Goal: Task Accomplishment & Management: Use online tool/utility

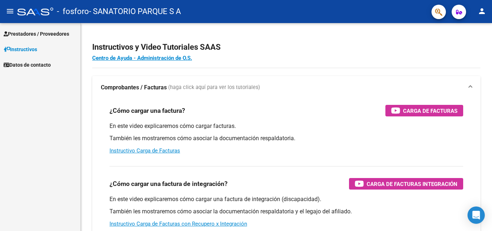
click at [29, 33] on span "Prestadores / Proveedores" at bounding box center [37, 34] width 66 height 8
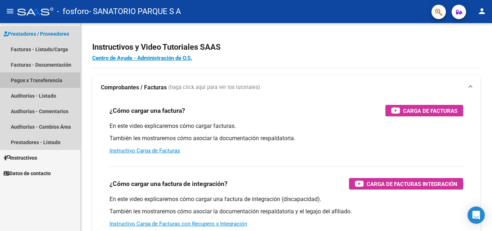
click at [23, 78] on link "Pagos x Transferencia" at bounding box center [40, 79] width 80 height 15
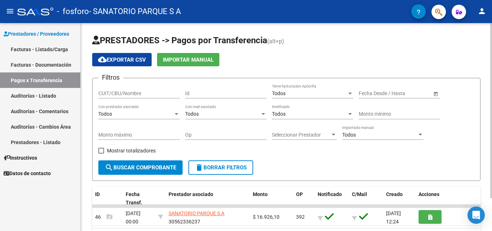
scroll to position [39, 0]
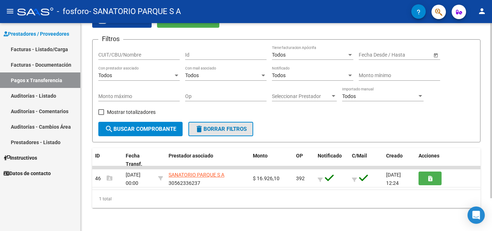
click at [213, 129] on span "delete Borrar Filtros" at bounding box center [221, 129] width 52 height 6
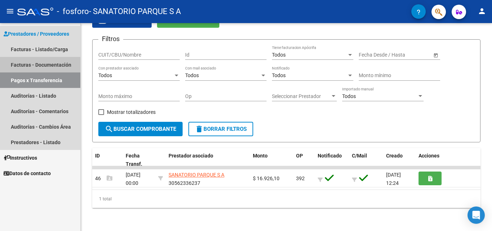
click at [31, 64] on link "Facturas - Documentación" at bounding box center [40, 64] width 80 height 15
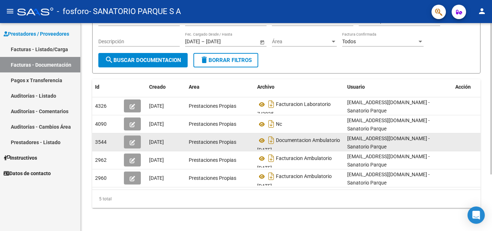
scroll to position [6, 0]
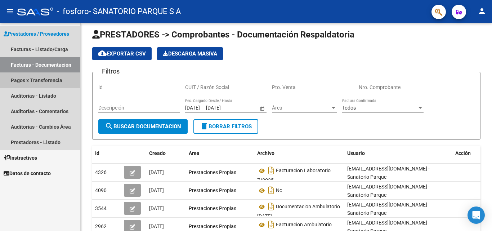
click at [28, 77] on link "Pagos x Transferencia" at bounding box center [40, 79] width 80 height 15
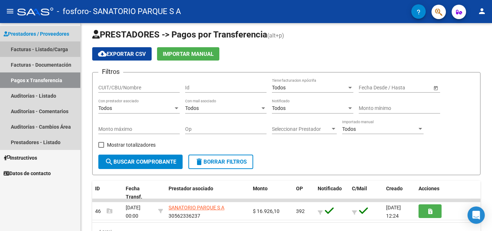
click at [25, 49] on link "Facturas - Listado/Carga" at bounding box center [40, 48] width 80 height 15
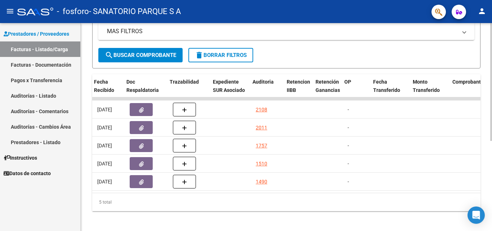
scroll to position [0, 440]
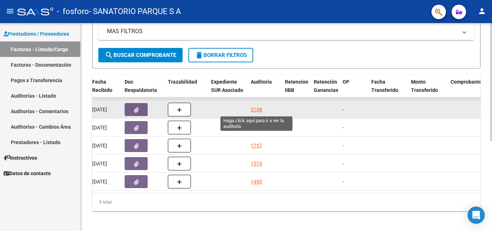
click at [254, 108] on div "2108" at bounding box center [257, 110] width 12 height 8
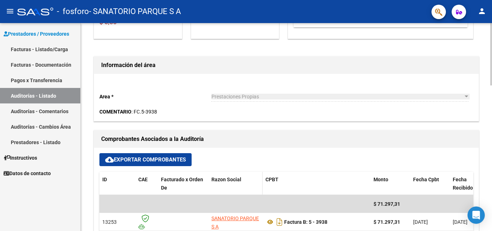
scroll to position [216, 0]
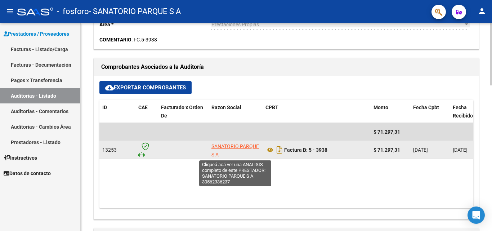
click at [217, 144] on span "SANATORIO PARQUE S A" at bounding box center [236, 150] width 48 height 14
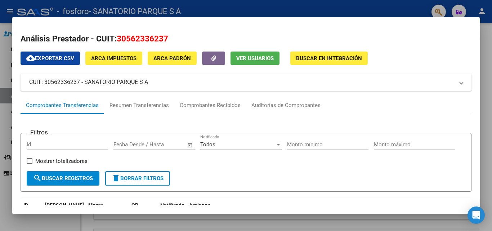
scroll to position [72, 0]
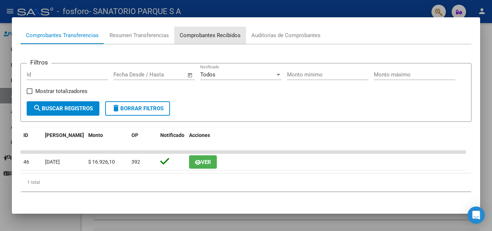
click at [201, 32] on div "Comprobantes Recibidos" at bounding box center [210, 35] width 61 height 8
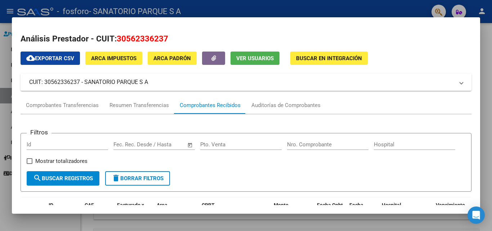
click at [0, 67] on div at bounding box center [246, 115] width 492 height 231
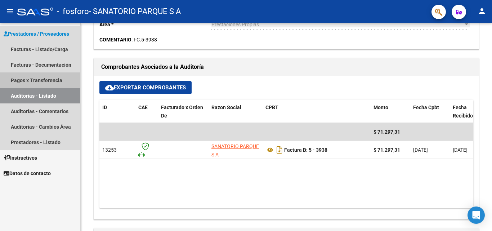
click at [40, 78] on link "Pagos x Transferencia" at bounding box center [40, 79] width 80 height 15
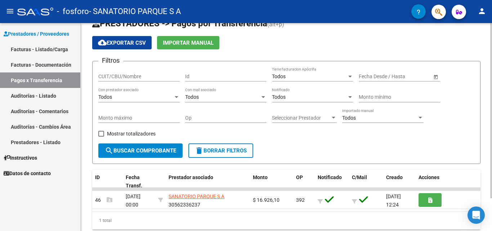
scroll to position [39, 0]
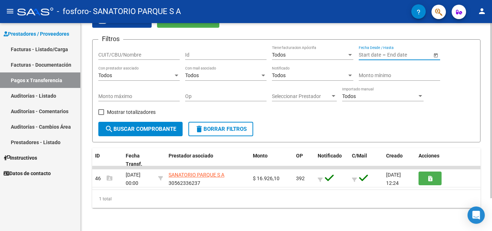
click at [401, 54] on input "text" at bounding box center [404, 55] width 35 height 6
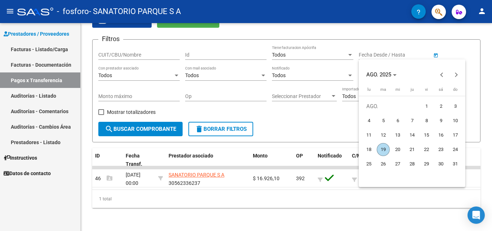
click at [425, 108] on span "1" at bounding box center [426, 106] width 13 height 13
type input "[DATE]"
click at [326, 66] on div at bounding box center [246, 115] width 492 height 231
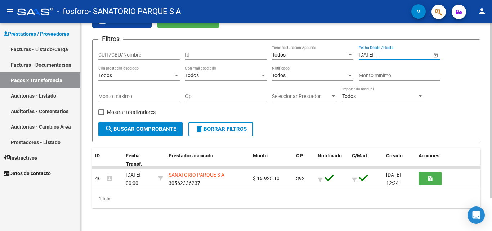
click at [437, 53] on span "Open calendar" at bounding box center [435, 54] width 17 height 17
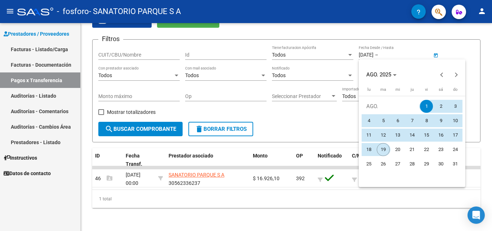
click at [383, 148] on span "19" at bounding box center [383, 149] width 13 height 13
type input "[DATE]"
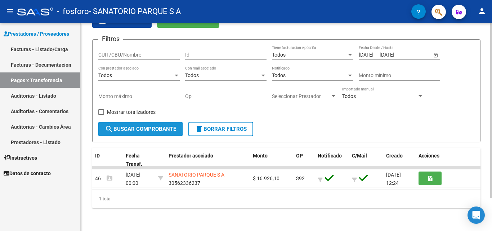
click at [154, 130] on span "search Buscar Comprobante" at bounding box center [140, 129] width 71 height 6
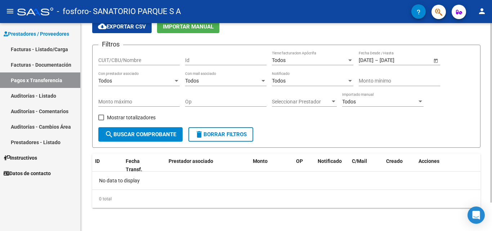
scroll to position [33, 0]
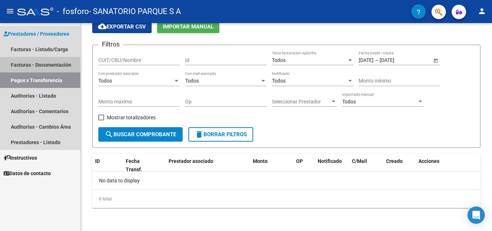
click at [37, 63] on link "Facturas - Documentación" at bounding box center [40, 64] width 80 height 15
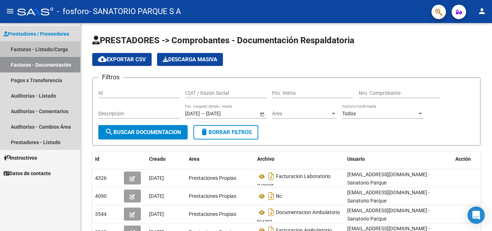
click at [34, 49] on link "Facturas - Listado/Carga" at bounding box center [40, 48] width 80 height 15
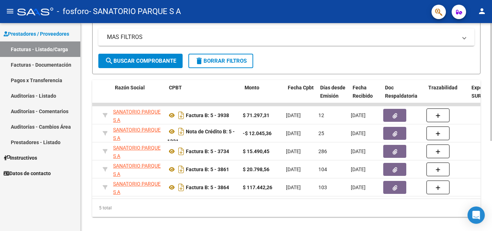
scroll to position [0, 179]
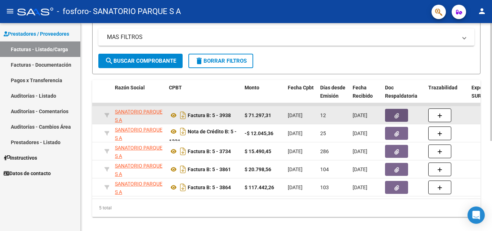
click at [393, 114] on button "button" at bounding box center [396, 115] width 23 height 13
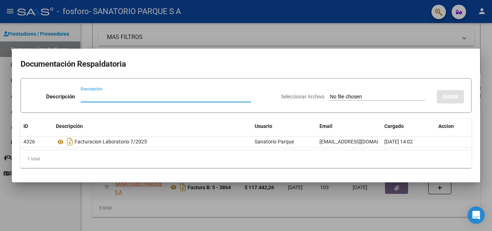
click at [469, 189] on div at bounding box center [246, 115] width 492 height 231
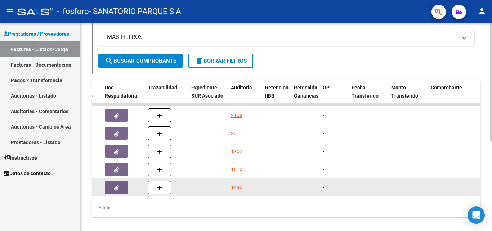
scroll to position [0, 458]
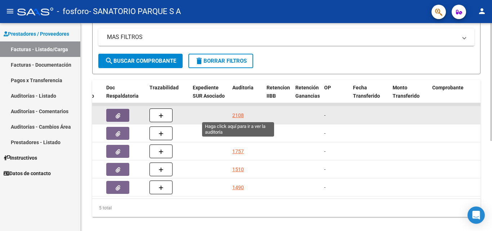
click at [236, 115] on div "2108" at bounding box center [238, 115] width 12 height 8
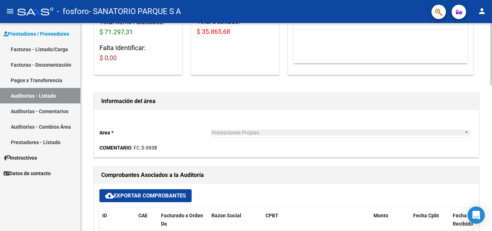
scroll to position [36, 0]
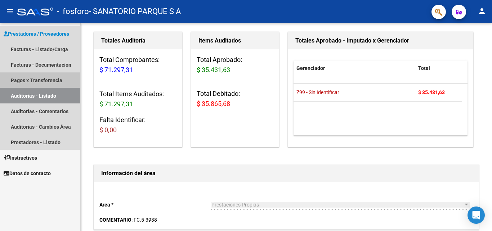
click at [27, 78] on link "Pagos x Transferencia" at bounding box center [40, 79] width 80 height 15
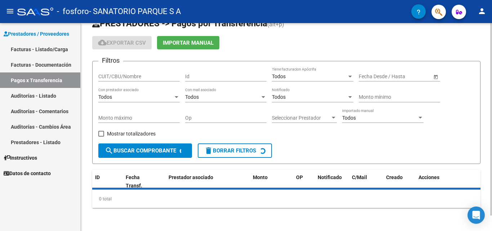
scroll to position [36, 0]
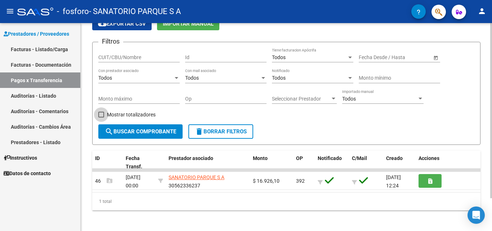
click at [103, 114] on span at bounding box center [101, 115] width 6 height 6
click at [101, 117] on input "Mostrar totalizadores" at bounding box center [101, 117] width 0 height 0
checkbox input "true"
click at [128, 130] on span "search Buscar Comprobante" at bounding box center [140, 131] width 71 height 6
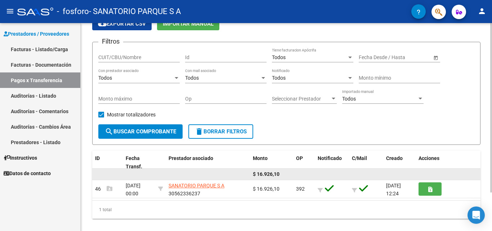
scroll to position [47, 0]
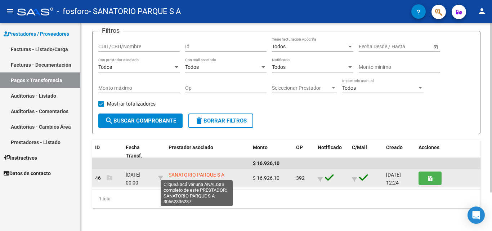
click at [190, 173] on span "SANATORIO PARQUE S A" at bounding box center [197, 175] width 56 height 6
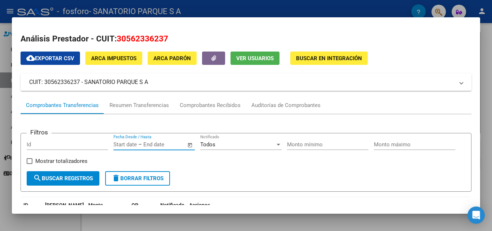
click at [149, 142] on input "text" at bounding box center [160, 144] width 35 height 6
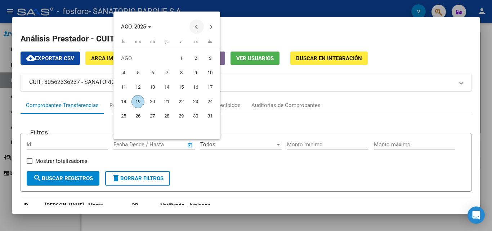
click at [194, 28] on span "Previous month" at bounding box center [197, 26] width 14 height 14
click at [138, 71] on span "1" at bounding box center [138, 72] width 13 height 13
type input "[DATE]"
click at [211, 29] on span "Next month" at bounding box center [211, 26] width 14 height 14
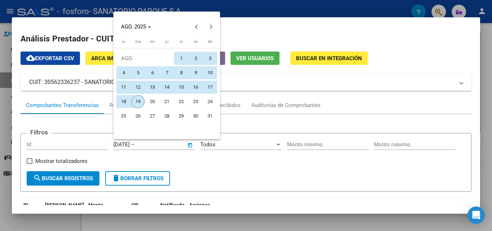
click at [137, 102] on span "19" at bounding box center [138, 101] width 13 height 13
type input "[DATE]"
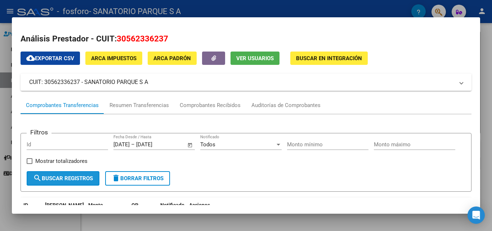
click at [53, 182] on span "search Buscar Registros" at bounding box center [63, 178] width 60 height 6
click at [133, 105] on div "Resumen Transferencias" at bounding box center [139, 105] width 59 height 8
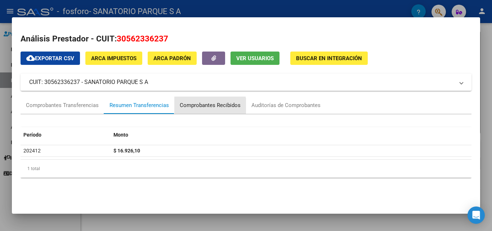
click at [206, 106] on div "Comprobantes Recibidos" at bounding box center [210, 105] width 61 height 8
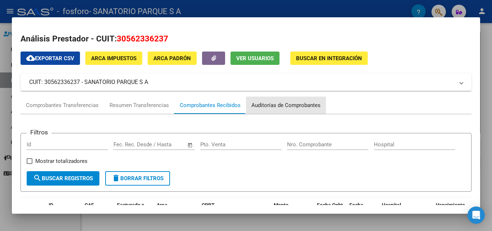
click at [291, 104] on div "Auditorías de Comprobantes" at bounding box center [286, 105] width 69 height 8
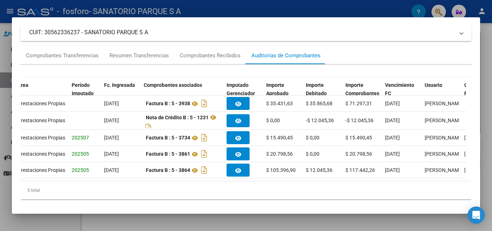
scroll to position [49, 0]
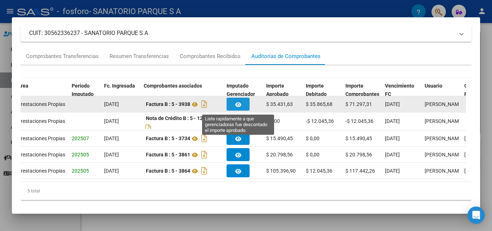
click at [234, 101] on button "button" at bounding box center [238, 104] width 23 height 13
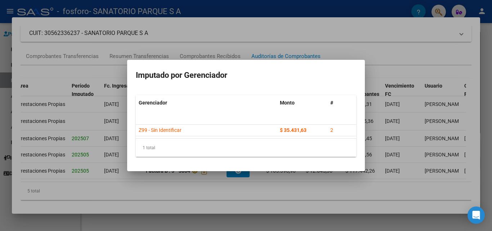
click at [394, 46] on div at bounding box center [246, 115] width 492 height 231
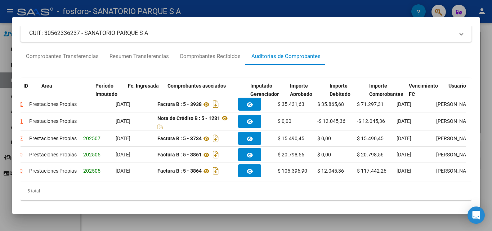
scroll to position [0, 0]
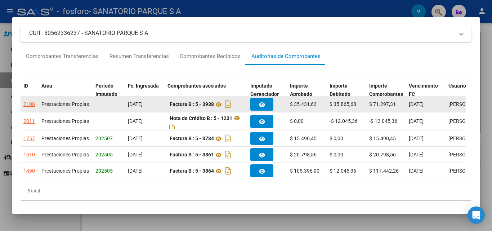
click at [30, 104] on div "2108" at bounding box center [29, 104] width 12 height 8
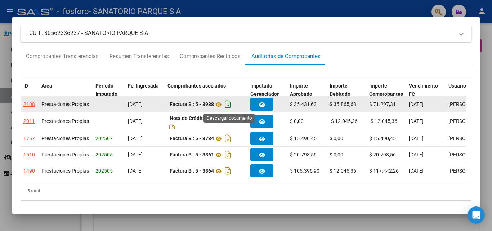
click at [228, 102] on icon "Descargar documento" at bounding box center [227, 104] width 9 height 12
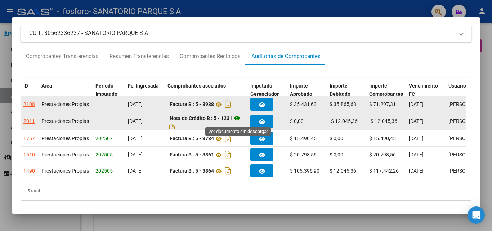
click at [237, 119] on icon at bounding box center [236, 118] width 9 height 9
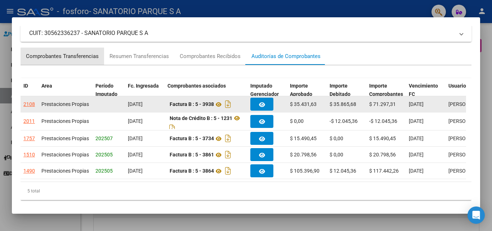
click at [78, 57] on div "Comprobantes Transferencias" at bounding box center [62, 56] width 73 height 8
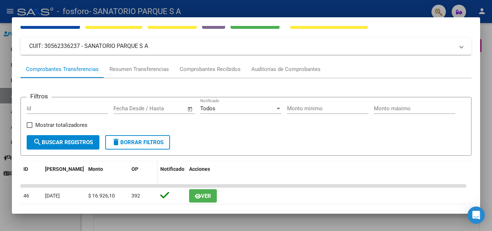
scroll to position [73, 0]
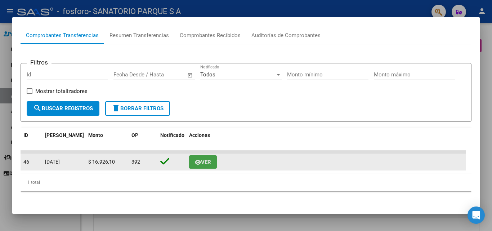
click at [201, 162] on span "Ver" at bounding box center [206, 162] width 10 height 6
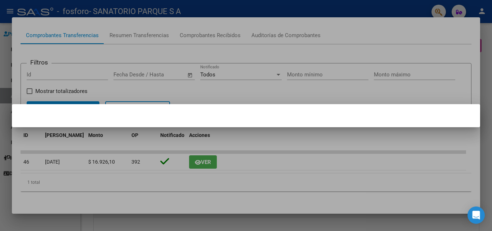
click at [306, 154] on div at bounding box center [246, 115] width 492 height 231
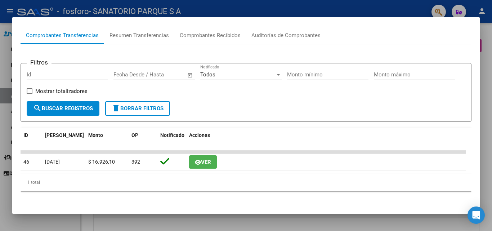
click at [271, 90] on div "Filtros Id Start date – End date Fecha Desde / Hasta Todos Notificado Monto mín…" at bounding box center [246, 85] width 439 height 32
click at [27, 226] on div at bounding box center [246, 115] width 492 height 231
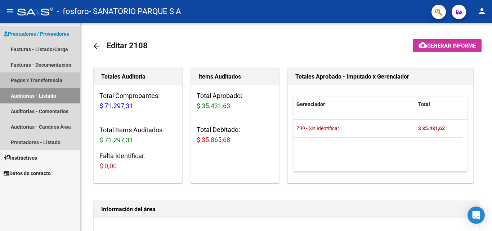
click at [35, 79] on link "Pagos x Transferencia" at bounding box center [40, 79] width 80 height 15
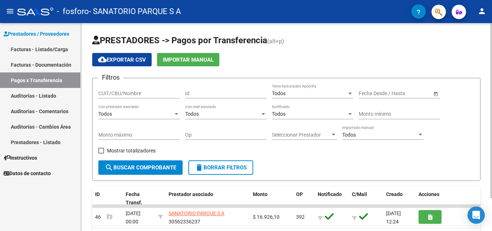
scroll to position [36, 0]
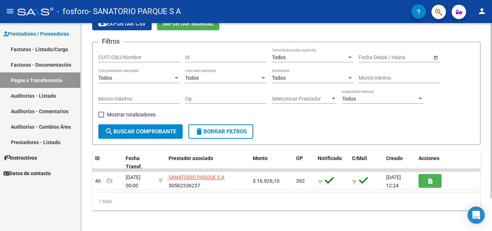
click at [373, 61] on div "Start date – End date Fecha Desde / Hasta" at bounding box center [395, 55] width 73 height 14
click at [436, 57] on span "Open calendar" at bounding box center [435, 57] width 17 height 17
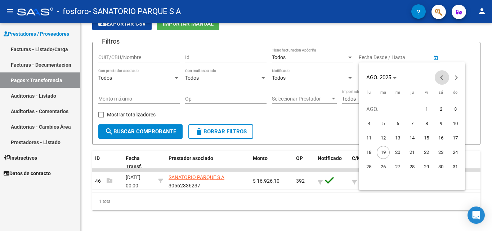
click at [444, 79] on span "Previous month" at bounding box center [442, 77] width 14 height 14
click at [384, 124] on span "1" at bounding box center [383, 123] width 13 height 13
type input "[DATE]"
click at [409, 57] on div at bounding box center [246, 115] width 492 height 231
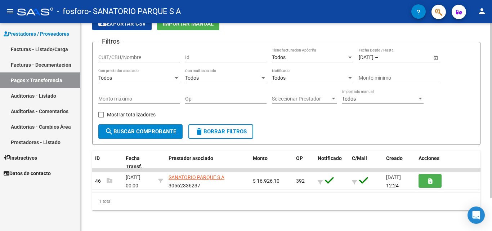
click at [437, 58] on span "Open calendar" at bounding box center [435, 57] width 17 height 17
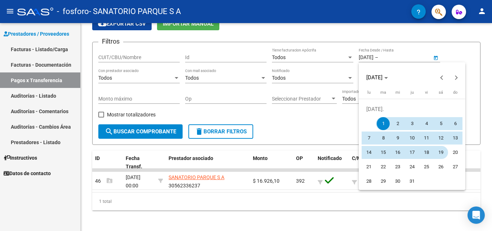
click at [442, 155] on span "19" at bounding box center [441, 152] width 13 height 13
type input "[DATE]"
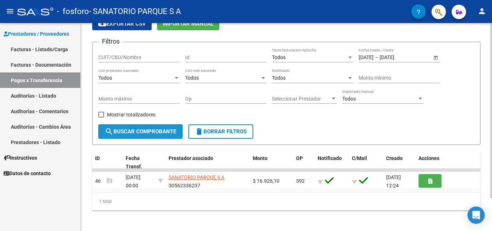
click at [151, 129] on span "search Buscar Comprobante" at bounding box center [140, 131] width 71 height 6
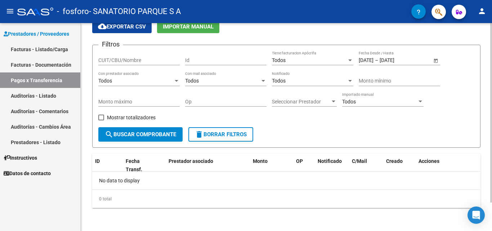
scroll to position [33, 0]
click at [162, 134] on span "search Buscar Comprobante" at bounding box center [140, 134] width 71 height 6
click at [415, 59] on input "[DATE]" at bounding box center [397, 60] width 35 height 6
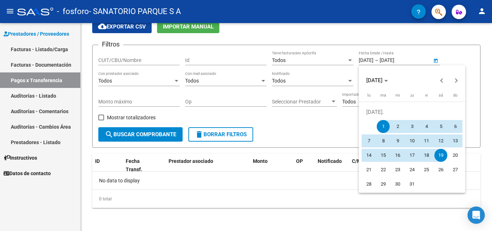
click at [319, 126] on div at bounding box center [246, 115] width 492 height 231
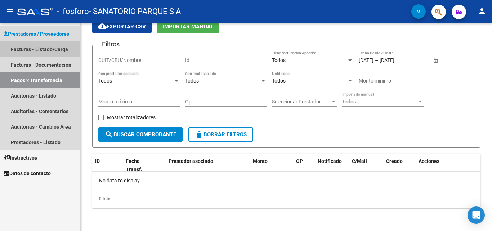
click at [26, 52] on link "Facturas - Listado/Carga" at bounding box center [40, 48] width 80 height 15
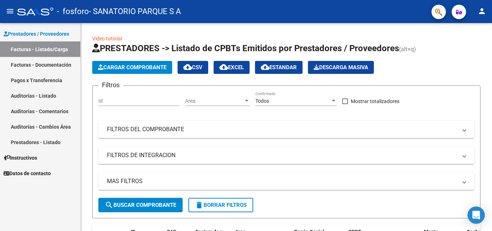
click at [42, 65] on link "Facturas - Documentación" at bounding box center [40, 64] width 80 height 15
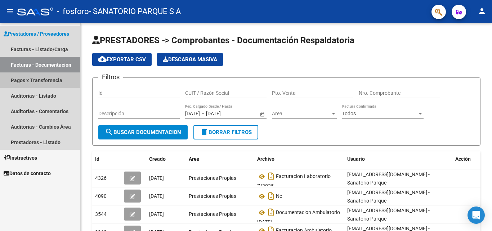
click at [39, 80] on link "Pagos x Transferencia" at bounding box center [40, 79] width 80 height 15
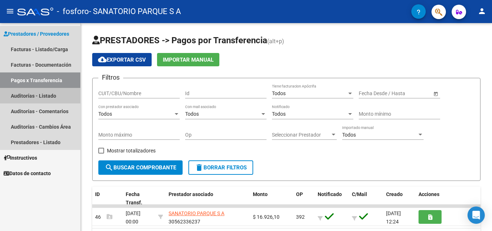
click at [47, 95] on link "Auditorías - Listado" at bounding box center [40, 95] width 80 height 15
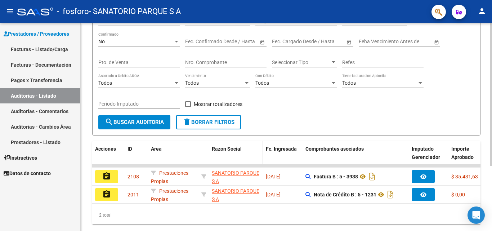
scroll to position [94, 0]
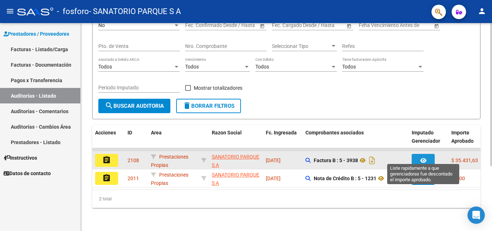
click at [421, 158] on icon "button" at bounding box center [424, 160] width 6 height 5
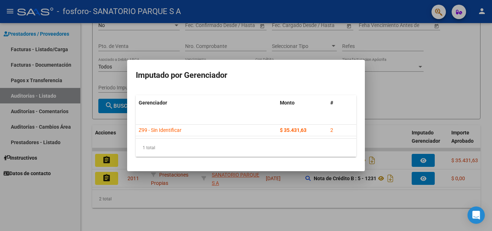
click at [414, 81] on div at bounding box center [246, 115] width 492 height 231
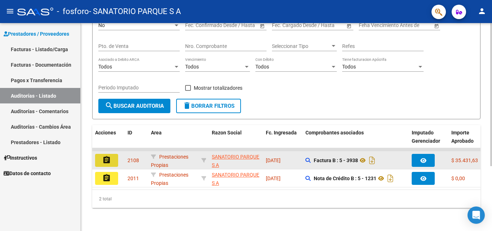
click at [108, 156] on mat-icon "assignment" at bounding box center [106, 160] width 9 height 9
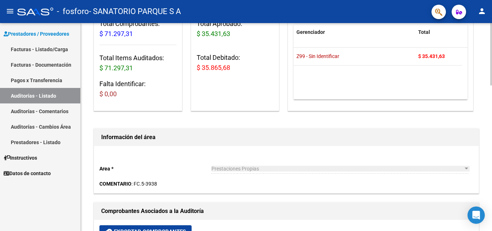
scroll to position [180, 0]
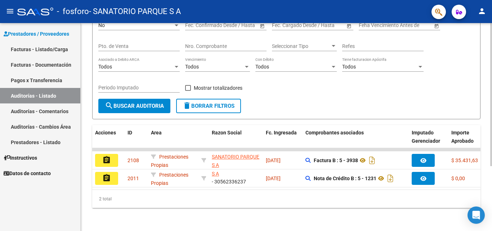
scroll to position [22, 0]
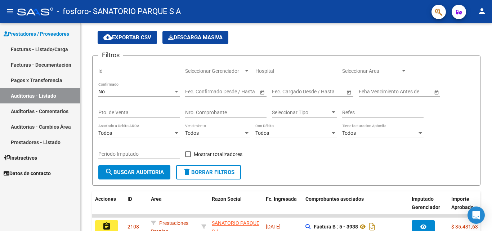
click at [28, 78] on link "Pagos x Transferencia" at bounding box center [40, 79] width 80 height 15
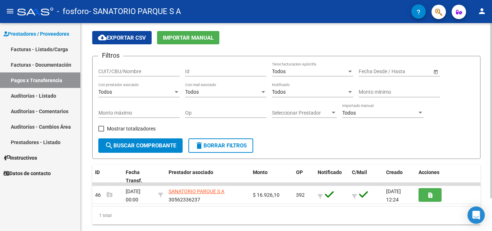
scroll to position [39, 0]
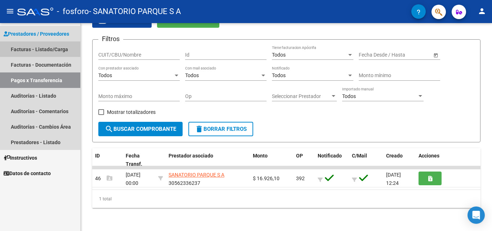
click at [39, 49] on link "Facturas - Listado/Carga" at bounding box center [40, 48] width 80 height 15
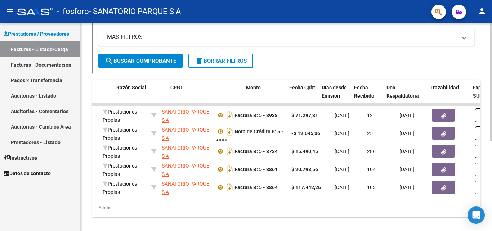
scroll to position [0, 131]
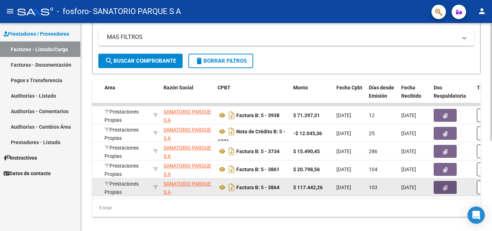
click at [441, 187] on button "button" at bounding box center [445, 187] width 23 height 13
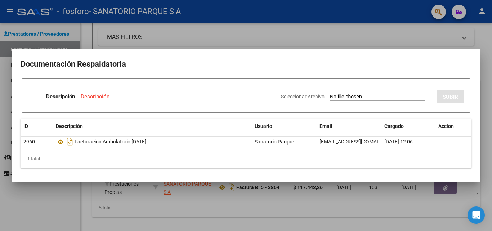
click at [366, 24] on div at bounding box center [246, 115] width 492 height 231
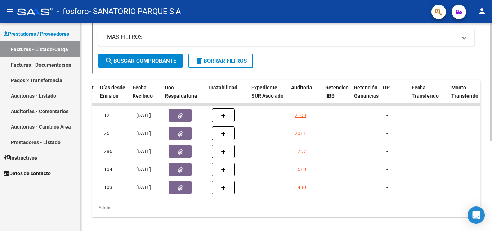
scroll to position [0, 400]
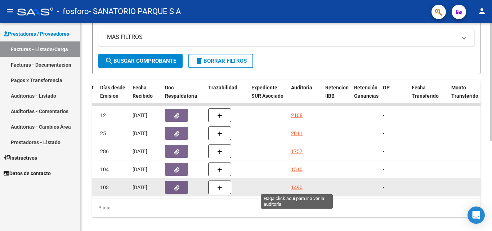
click at [296, 183] on div "1490" at bounding box center [297, 187] width 12 height 8
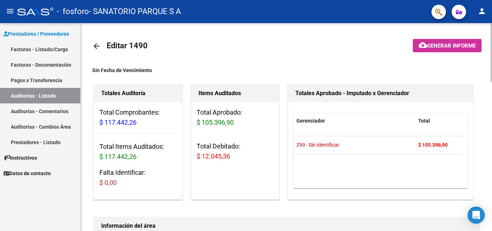
click at [430, 42] on button "cloud_download Generar informe" at bounding box center [447, 45] width 69 height 13
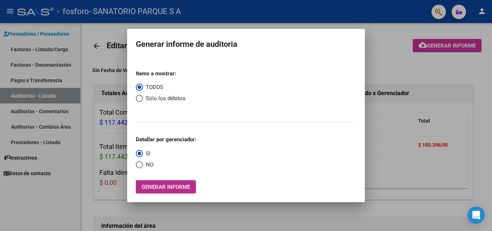
click at [172, 186] on span "Generar informe" at bounding box center [166, 187] width 49 height 6
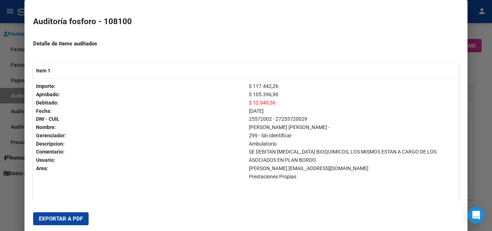
scroll to position [211, 0]
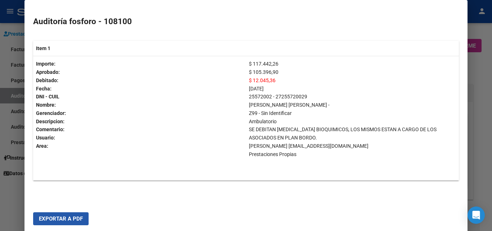
click at [49, 215] on span "Exportar a PDF" at bounding box center [61, 218] width 44 height 6
click at [5, 200] on div at bounding box center [246, 115] width 492 height 231
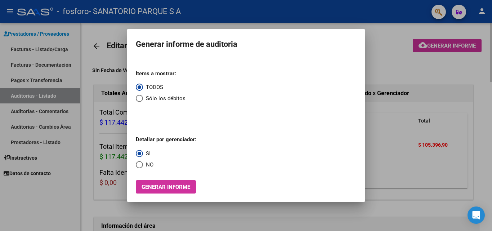
click at [380, 63] on div at bounding box center [246, 115] width 492 height 231
